Goal: Transaction & Acquisition: Download file/media

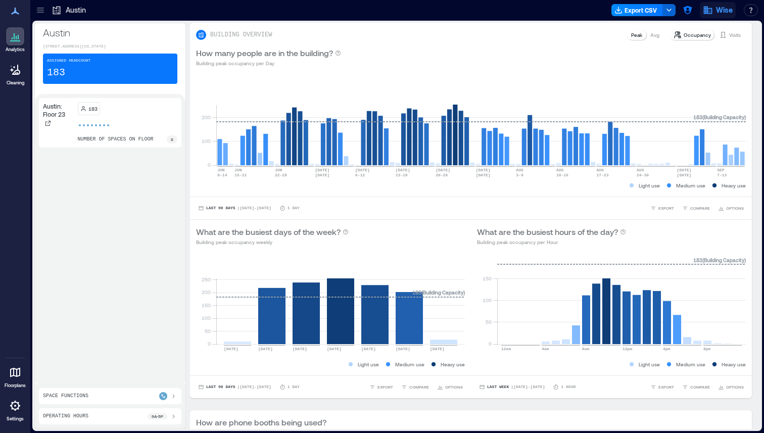
click at [712, 10] on icon "button" at bounding box center [708, 10] width 10 height 10
click at [687, 4] on button "button" at bounding box center [687, 10] width 16 height 16
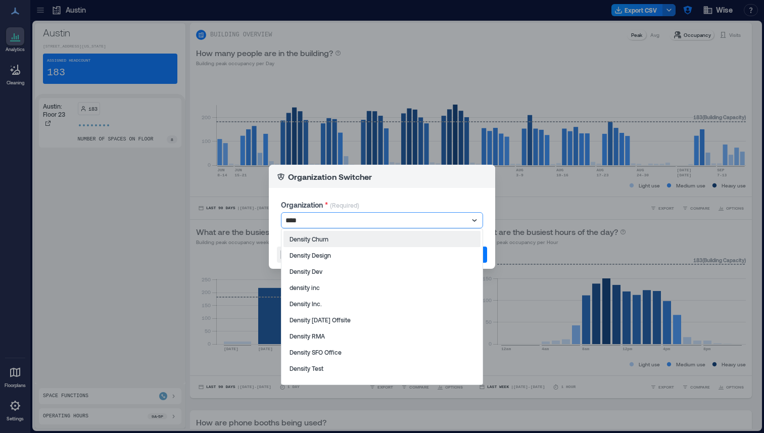
type input "*****"
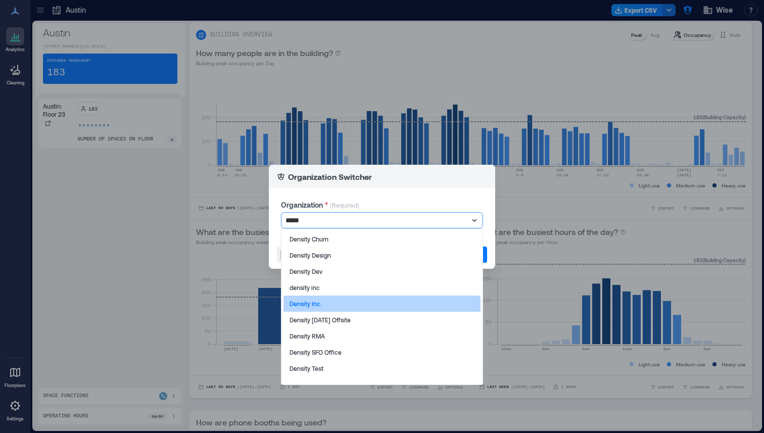
click at [336, 303] on div "Density Inc." at bounding box center [381, 303] width 197 height 16
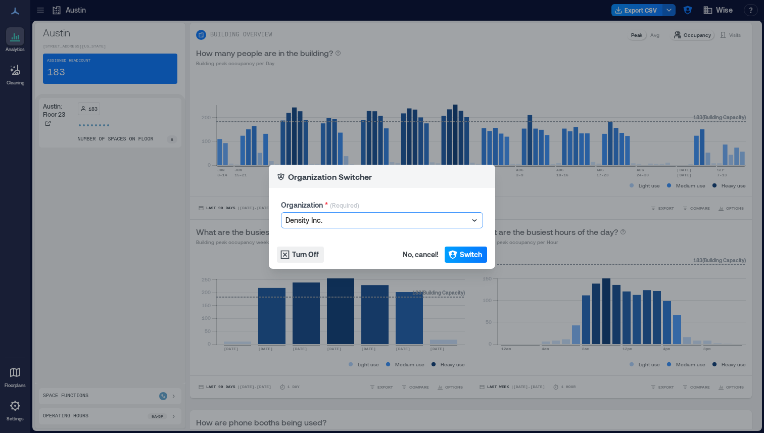
click at [469, 258] on span "Switch" at bounding box center [471, 255] width 22 height 10
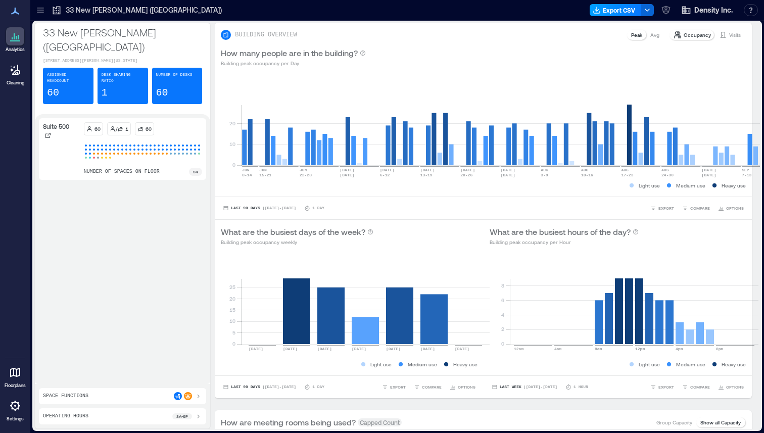
click at [618, 11] on button "Export CSV" at bounding box center [615, 10] width 52 height 12
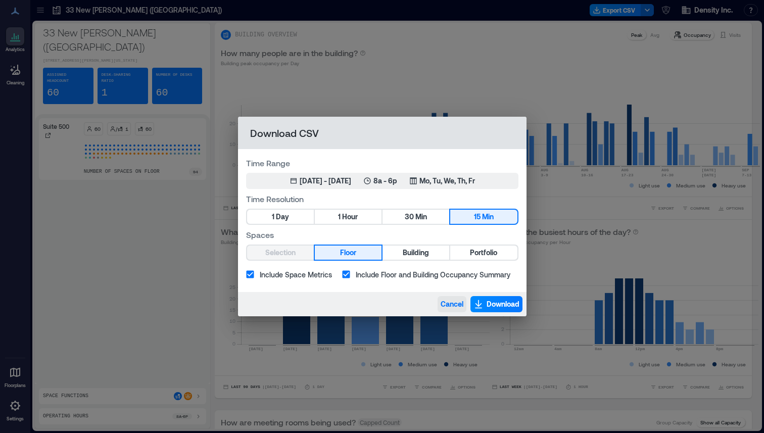
click at [462, 309] on button "Cancel" at bounding box center [451, 304] width 29 height 16
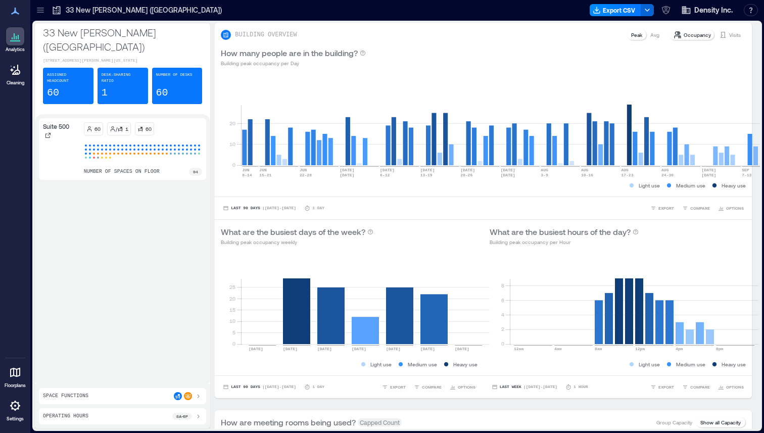
click at [44, 12] on icon at bounding box center [40, 10] width 10 height 10
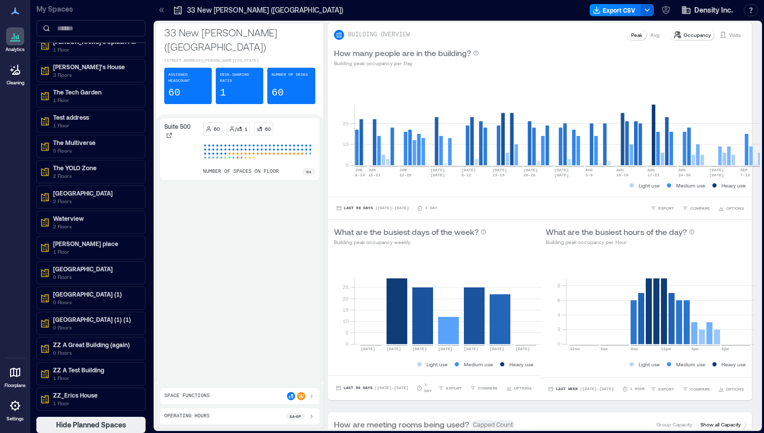
scroll to position [1, 0]
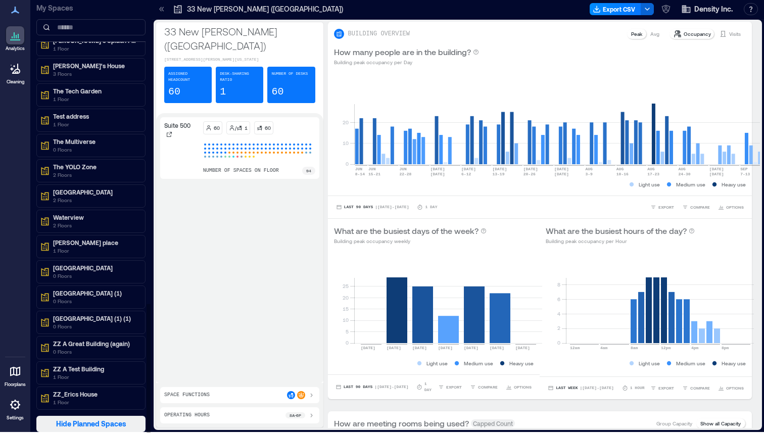
click at [98, 425] on span "Hide Planned Spaces" at bounding box center [91, 424] width 70 height 10
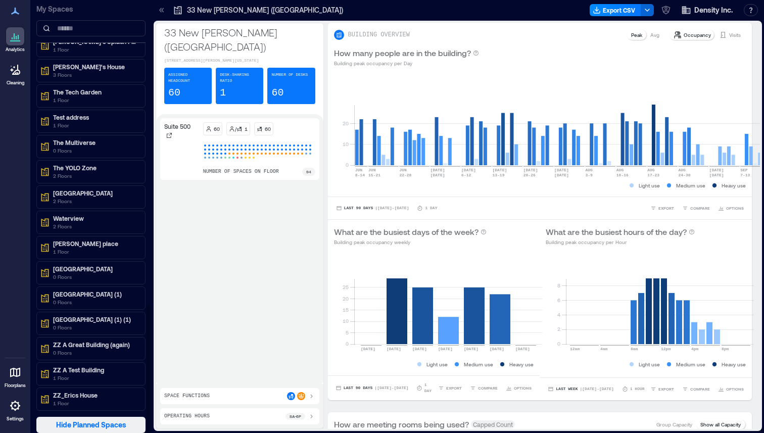
scroll to position [0, 0]
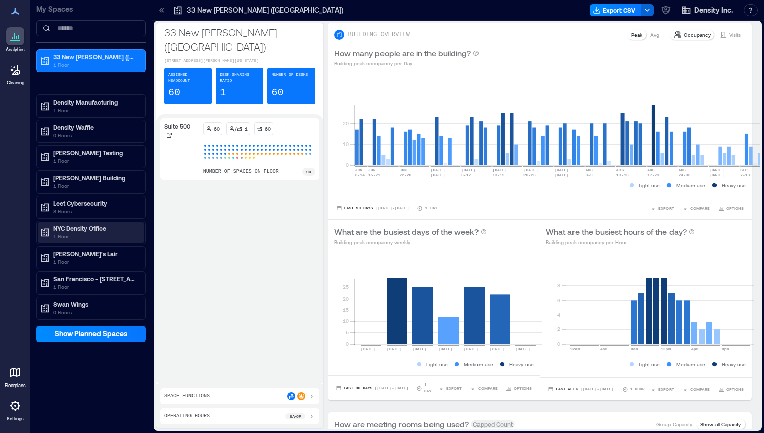
click at [100, 232] on p "1 Floor" at bounding box center [95, 236] width 85 height 8
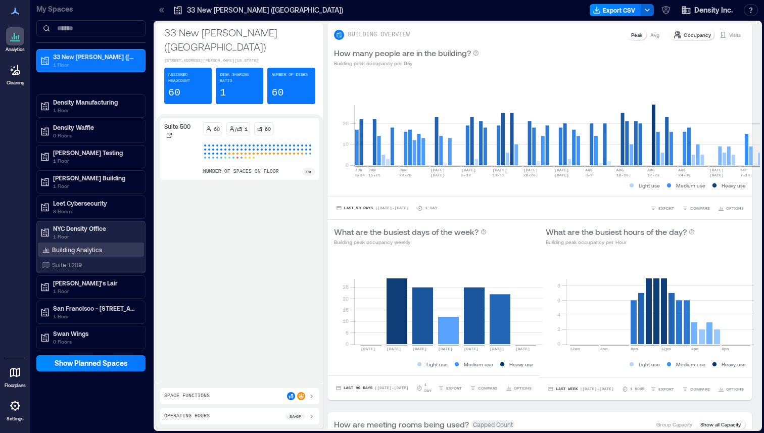
click at [87, 253] on p "Building Analytics" at bounding box center [77, 249] width 50 height 8
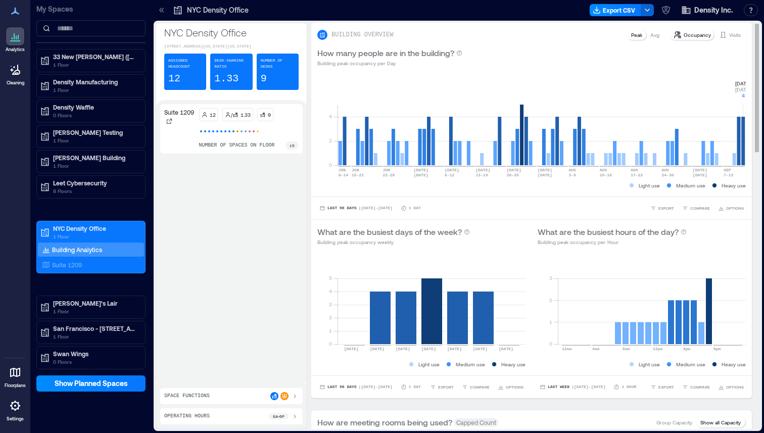
click at [741, 141] on rect at bounding box center [541, 122] width 408 height 86
click at [87, 266] on div "Suite 1209" at bounding box center [89, 265] width 98 height 10
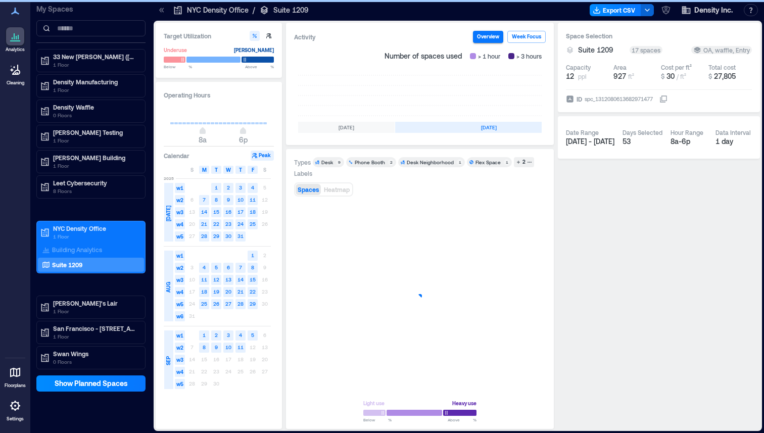
scroll to position [0, 302]
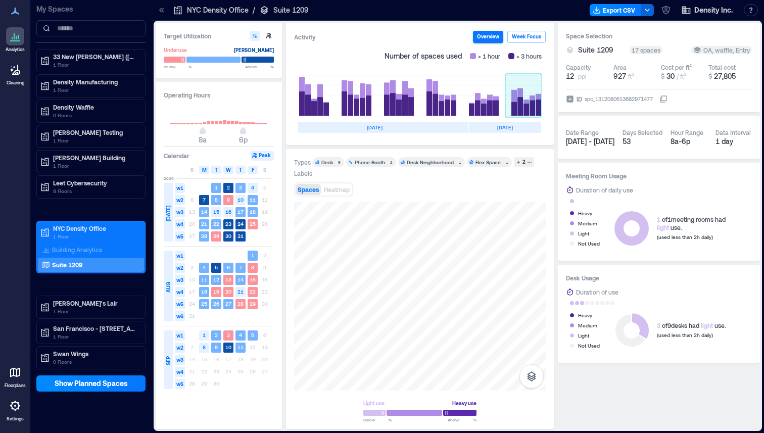
click at [535, 112] on rect at bounding box center [523, 95] width 36 height 40
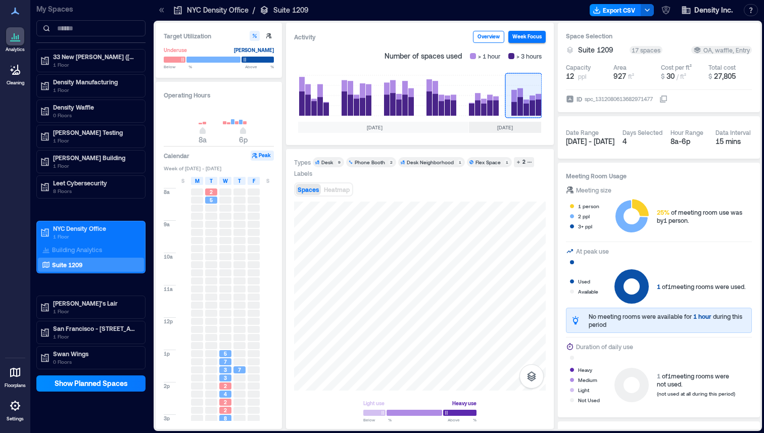
click at [493, 34] on button "Overview" at bounding box center [488, 37] width 31 height 12
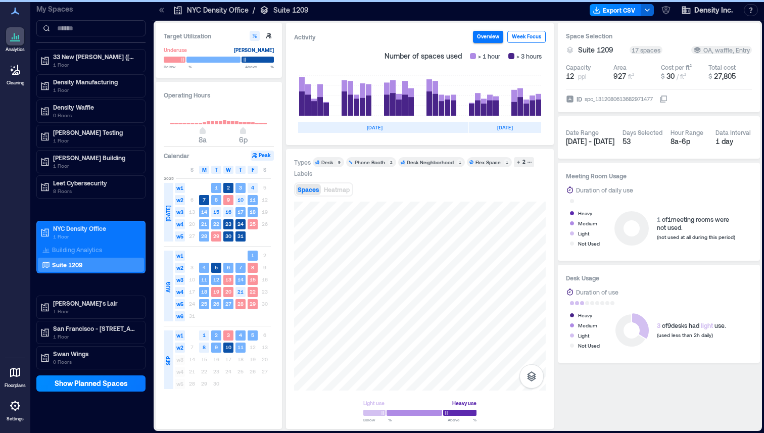
click at [520, 39] on button "Week Focus" at bounding box center [526, 37] width 38 height 12
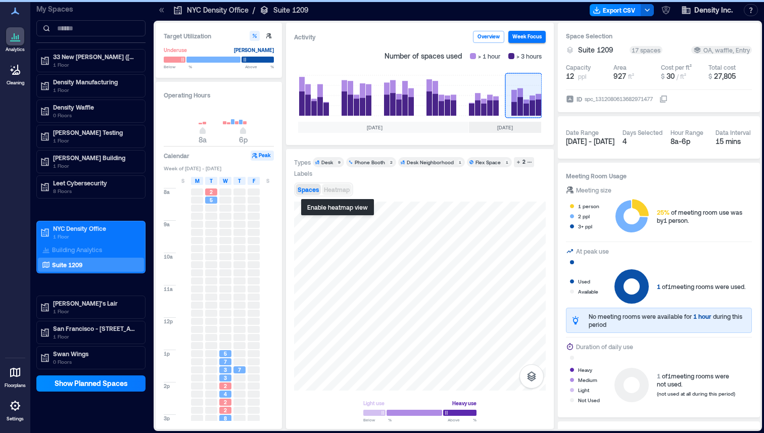
click at [340, 189] on span "Heatmap" at bounding box center [337, 189] width 26 height 7
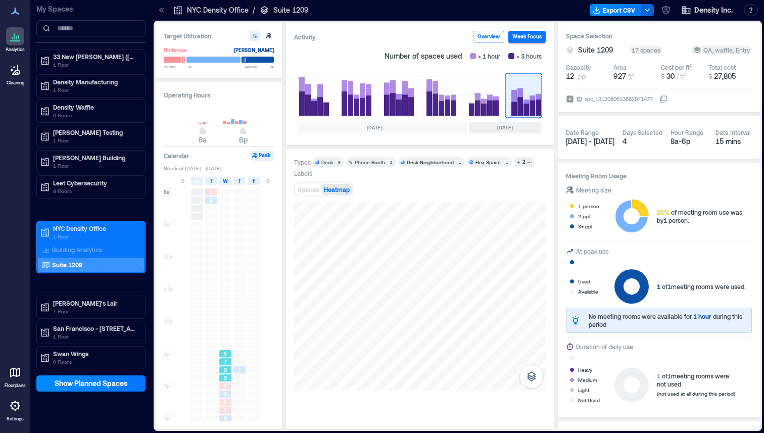
click at [229, 363] on div "7" at bounding box center [225, 361] width 12 height 7
click at [239, 285] on div at bounding box center [239, 287] width 12 height 7
click at [228, 406] on div "6" at bounding box center [225, 408] width 12 height 7
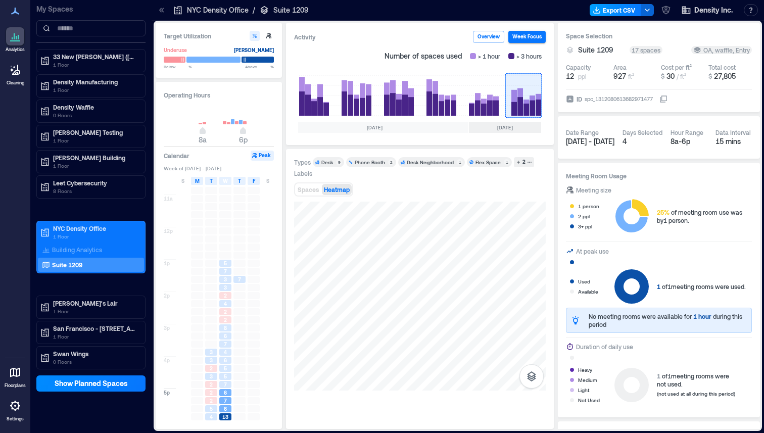
click at [617, 7] on button "Export CSV" at bounding box center [615, 10] width 52 height 12
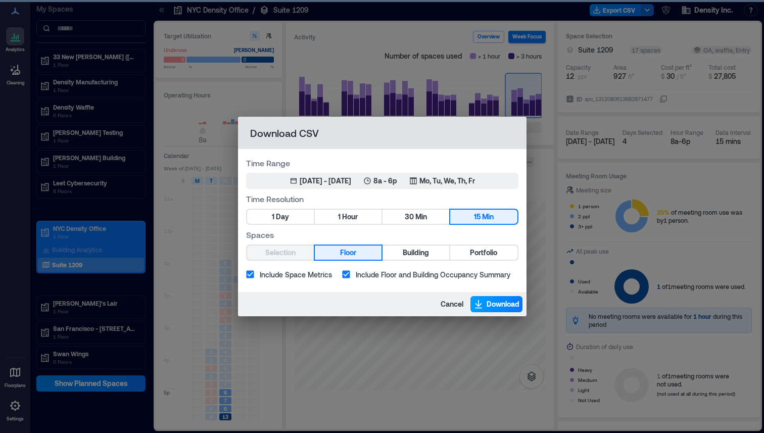
click at [496, 303] on span "Download" at bounding box center [502, 304] width 33 height 10
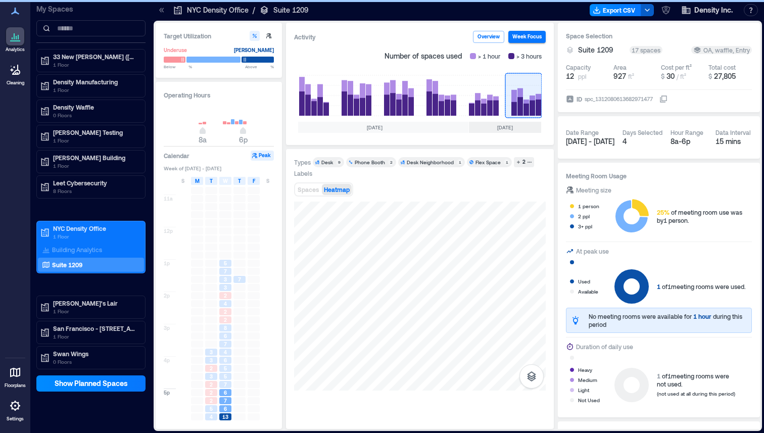
click at [647, 15] on button "button" at bounding box center [646, 10] width 13 height 12
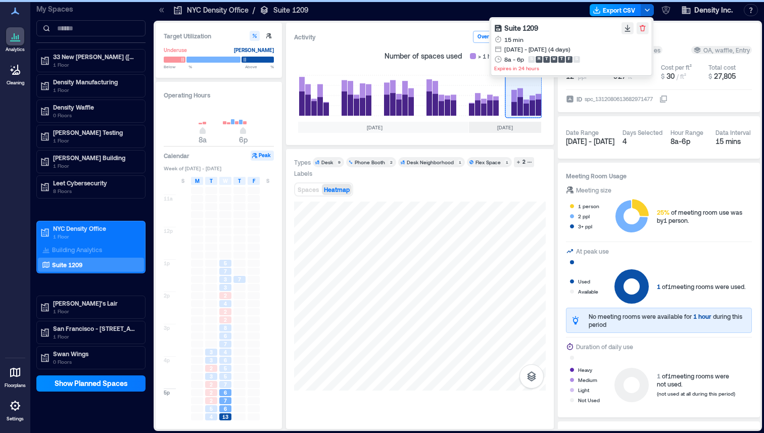
click at [623, 10] on button "Export CSV" at bounding box center [615, 10] width 52 height 12
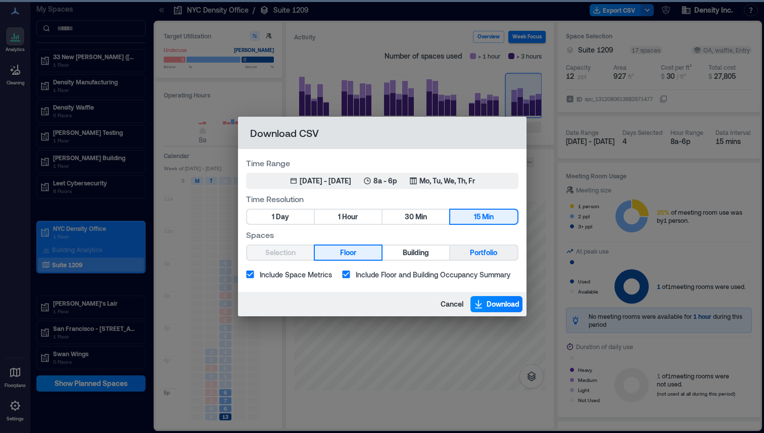
click at [468, 250] on button "Portfolio" at bounding box center [483, 252] width 67 height 14
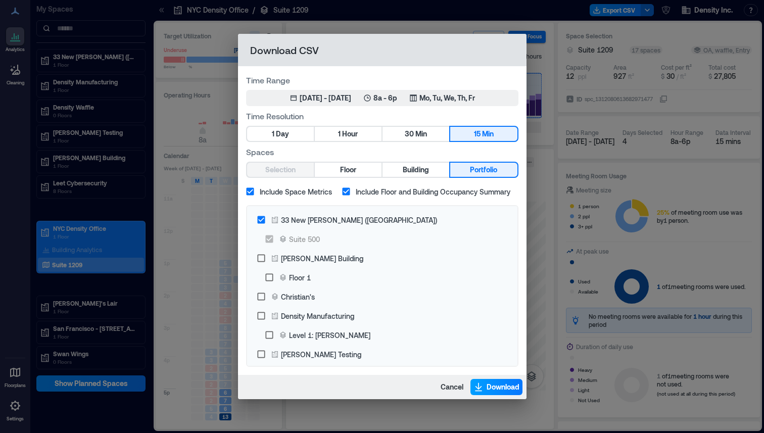
click at [500, 383] on span "Download" at bounding box center [502, 387] width 33 height 10
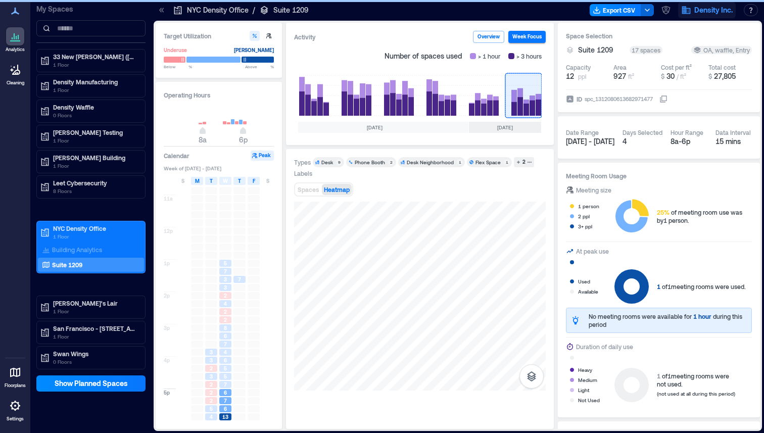
click at [683, 11] on icon "button" at bounding box center [686, 11] width 9 height 8
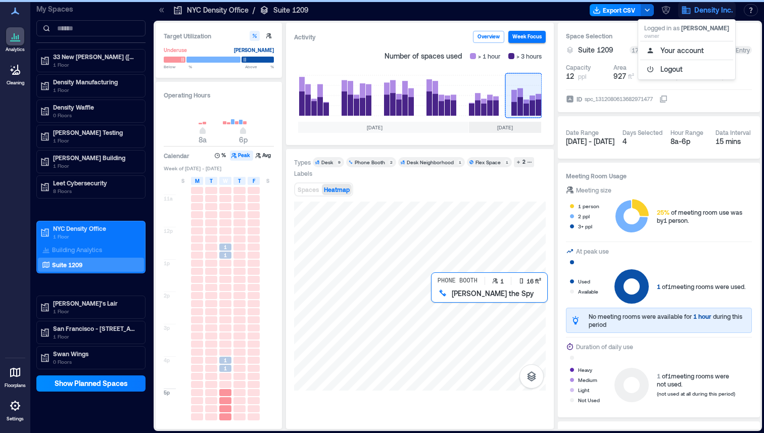
click at [432, 299] on div at bounding box center [420, 296] width 252 height 189
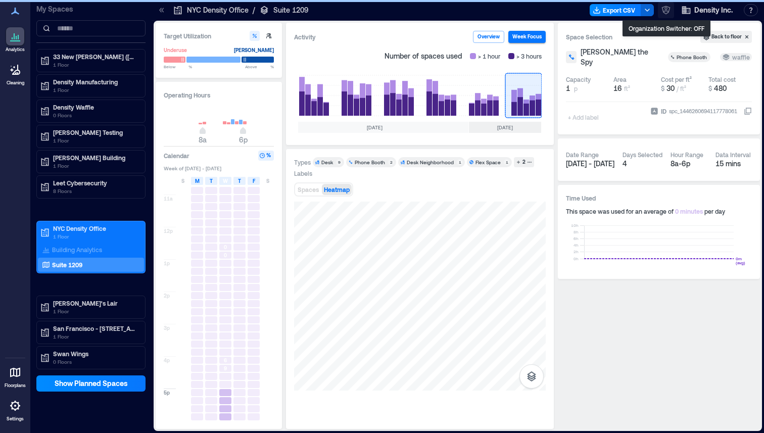
click at [665, 8] on icon "button" at bounding box center [665, 8] width 3 height 3
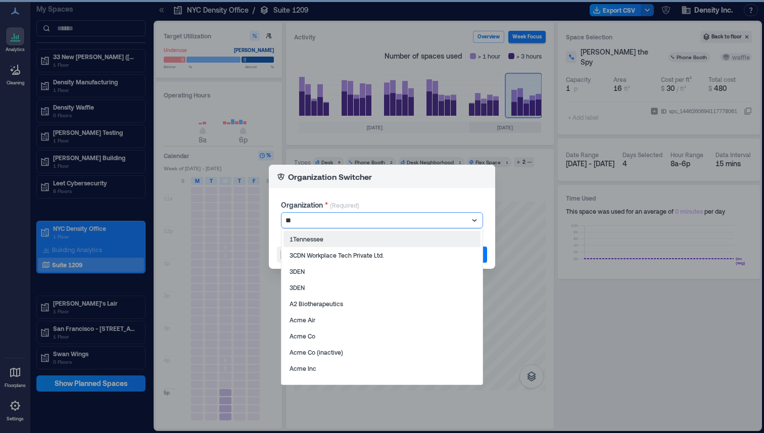
type input "***"
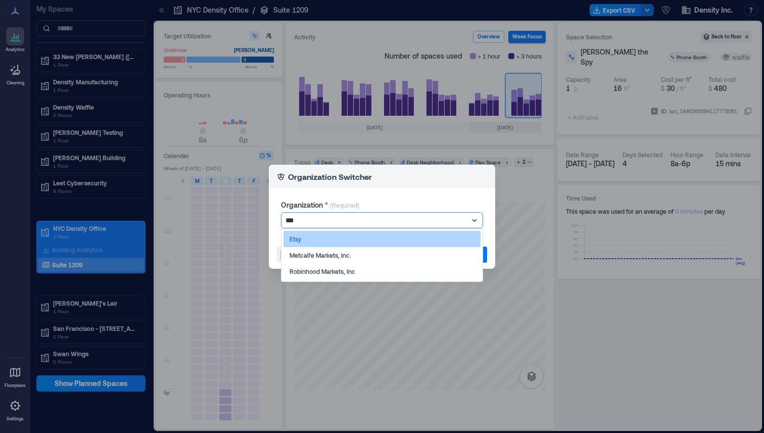
click at [348, 237] on div "Etsy" at bounding box center [381, 239] width 197 height 16
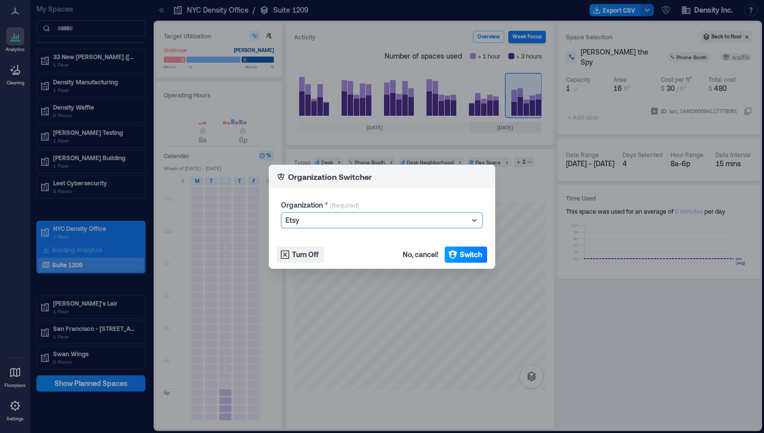
click at [468, 259] on span "Switch" at bounding box center [471, 255] width 22 height 10
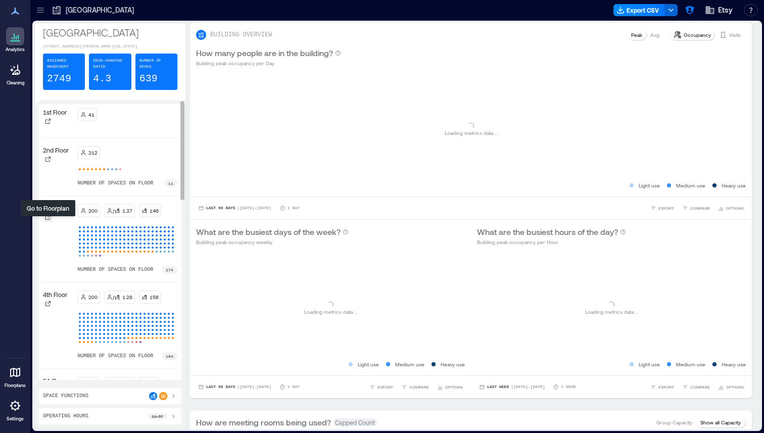
click at [47, 220] on icon at bounding box center [48, 217] width 6 height 6
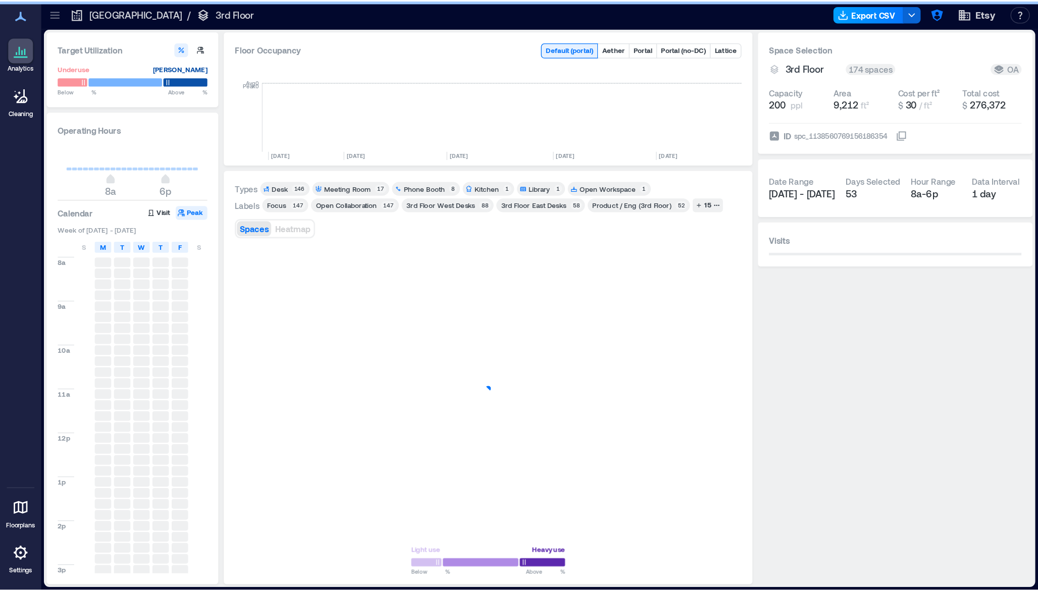
scroll to position [0, 1583]
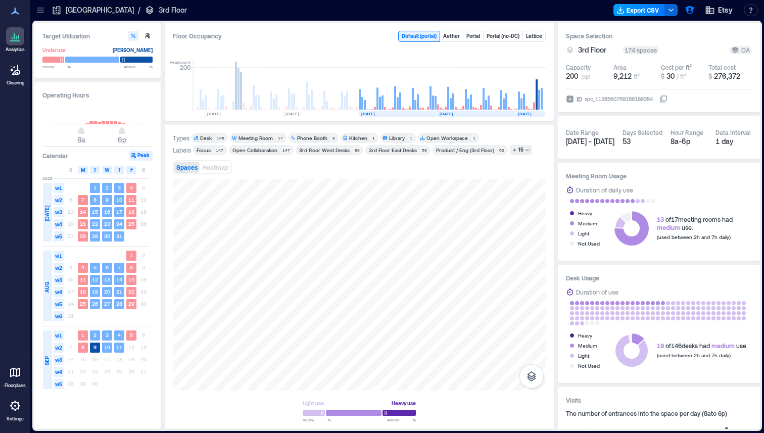
click at [635, 12] on button "Export CSV" at bounding box center [639, 10] width 52 height 12
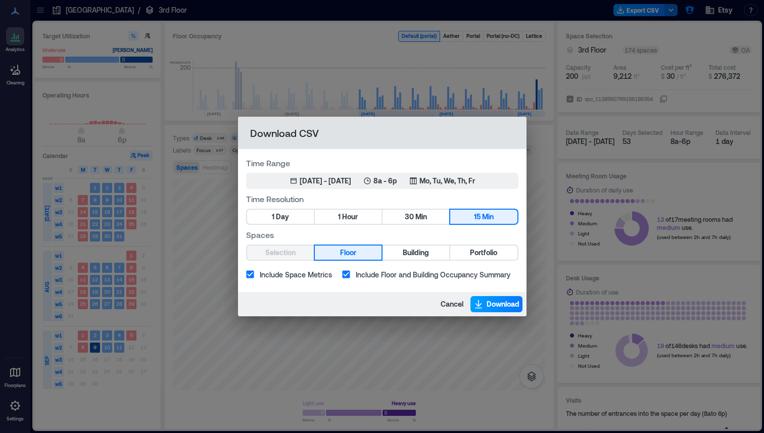
click at [491, 304] on span "Download" at bounding box center [502, 304] width 33 height 10
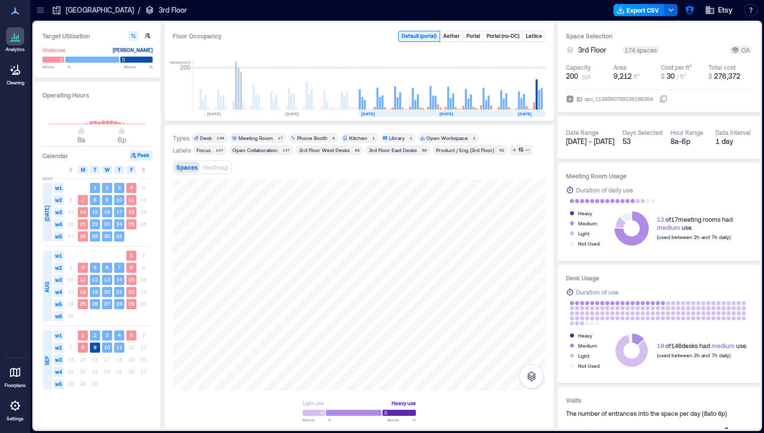
click at [632, 11] on button "Export CSV" at bounding box center [639, 10] width 52 height 12
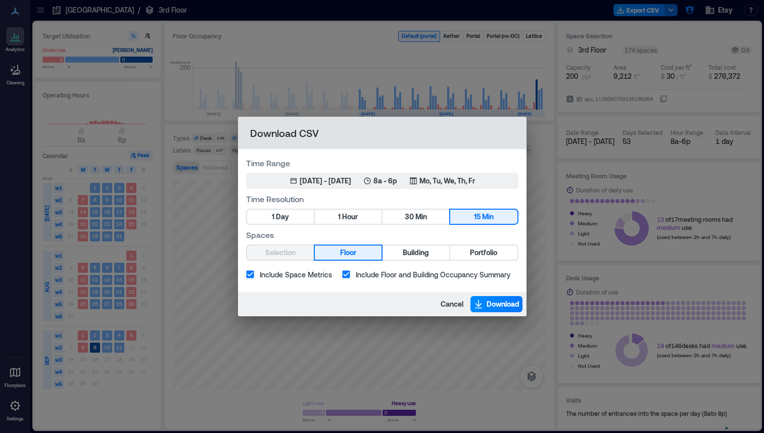
click at [404, 104] on div "Download CSV Time Range [DATE] 1, 2025 - [DATE] 8a - 6p Mo, Tu, We, Th, Fr Time…" at bounding box center [382, 216] width 764 height 433
click at [228, 106] on div "Download CSV Time Range [DATE] 1, 2025 - [DATE] 8a - 6p Mo, Tu, We, Th, Fr Time…" at bounding box center [382, 216] width 764 height 433
click at [454, 307] on span "Cancel" at bounding box center [451, 304] width 23 height 10
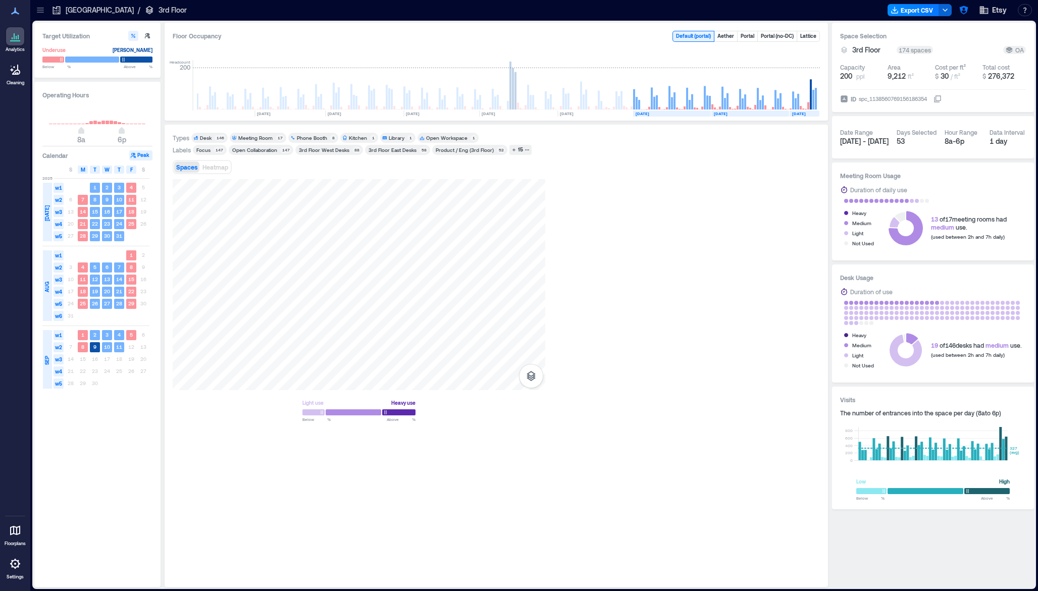
scroll to position [0, 1309]
